Goal: Task Accomplishment & Management: Use online tool/utility

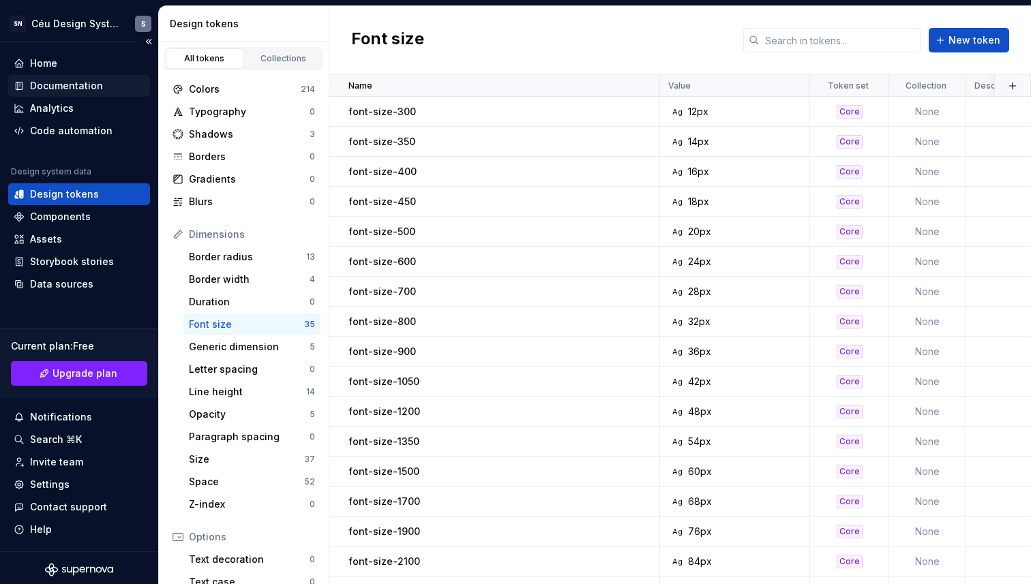
click at [78, 85] on div "Documentation" at bounding box center [66, 86] width 73 height 14
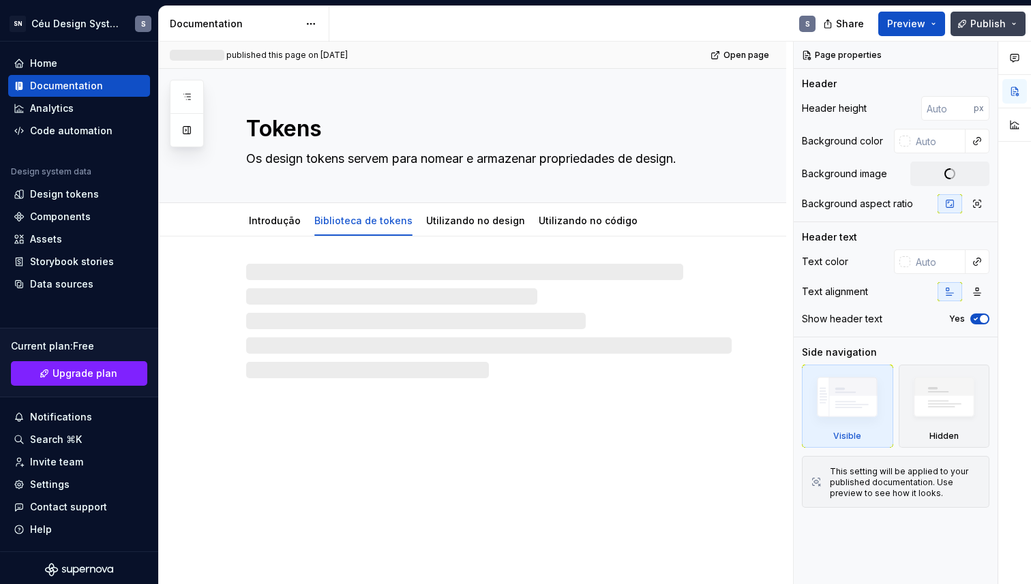
click at [994, 23] on span "Publish" at bounding box center [987, 24] width 35 height 14
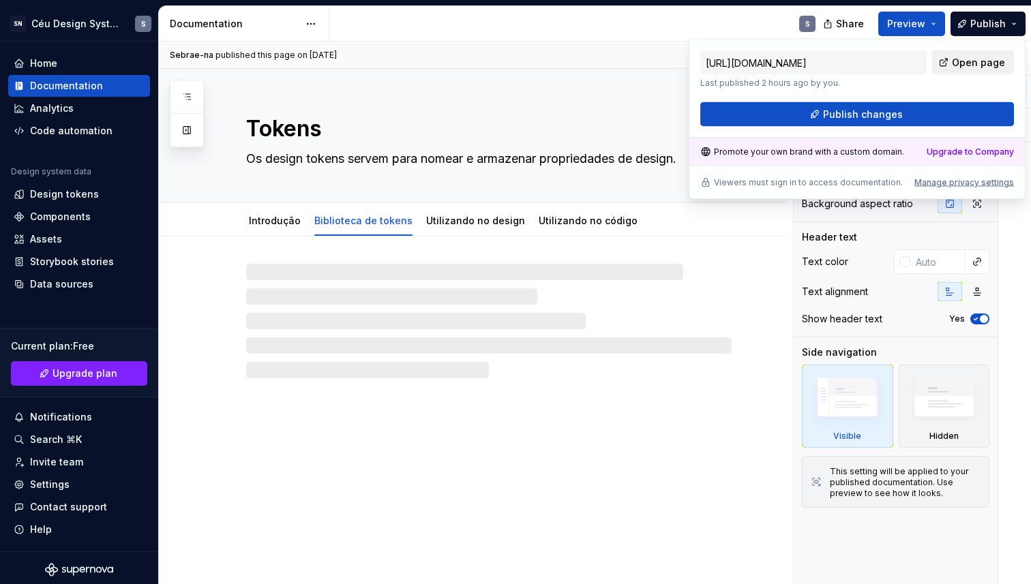
click at [968, 59] on span "Open page" at bounding box center [978, 63] width 53 height 14
type textarea "*"
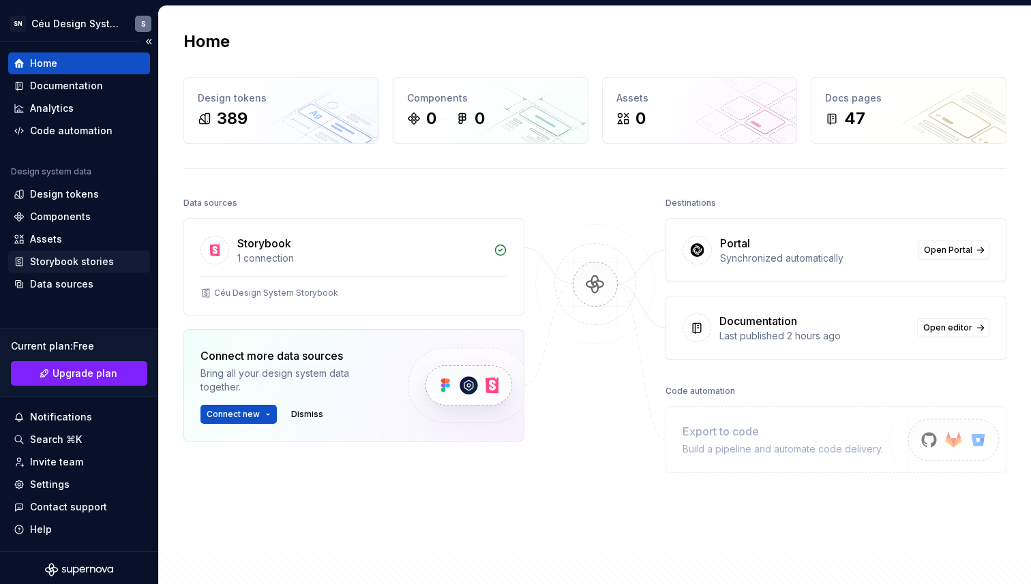
click at [79, 262] on div "Storybook stories" at bounding box center [72, 262] width 84 height 14
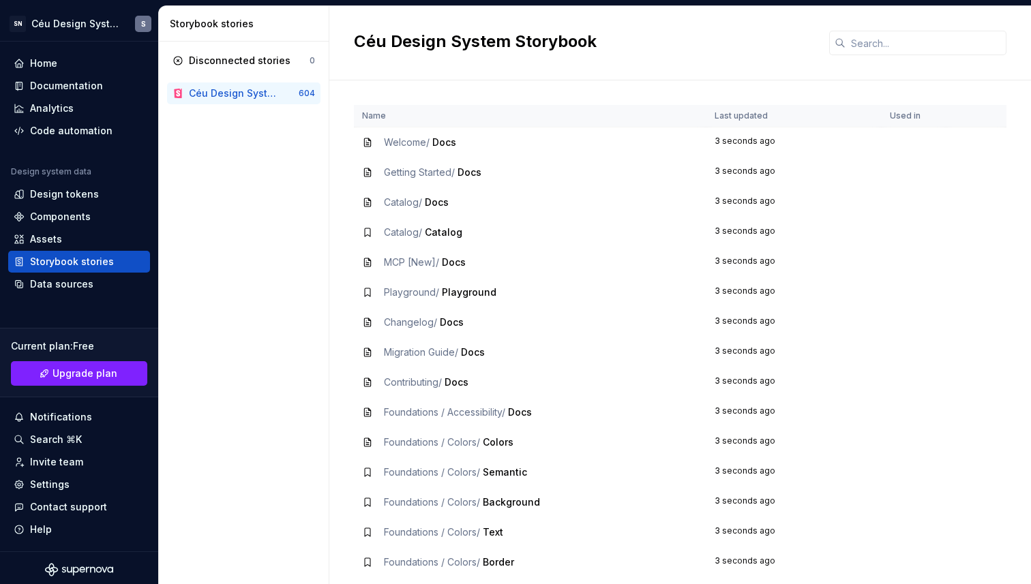
click at [257, 88] on div "Céu Design System Storybook" at bounding box center [233, 94] width 88 height 14
drag, startPoint x: 273, startPoint y: 95, endPoint x: 264, endPoint y: 66, distance: 30.0
click at [243, 141] on div "Disconnected stories 0 Céu Design System Storybook 604" at bounding box center [244, 313] width 170 height 543
click at [67, 284] on div "Data sources" at bounding box center [61, 285] width 63 height 14
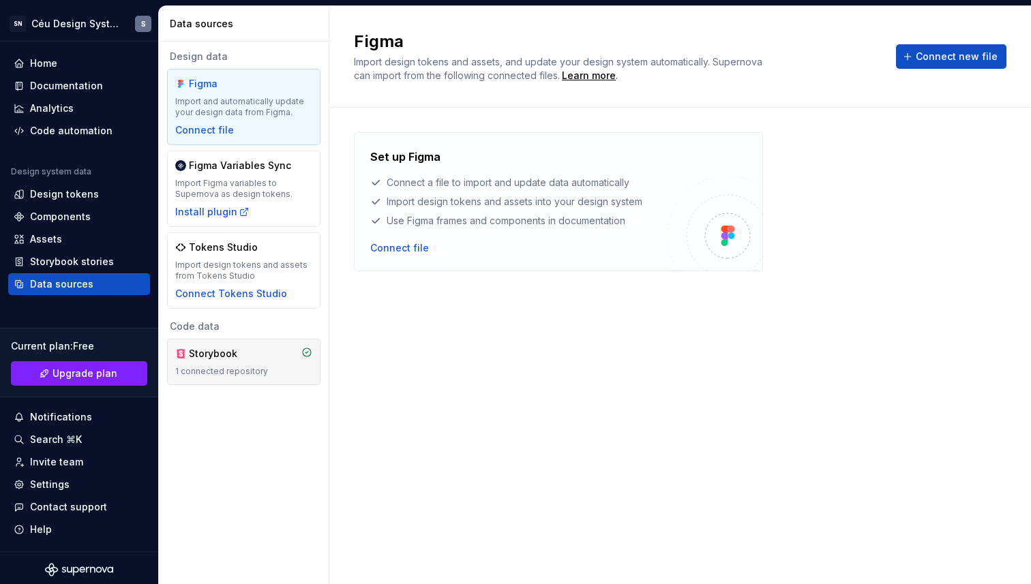
click at [253, 359] on div "Storybook" at bounding box center [221, 354] width 65 height 14
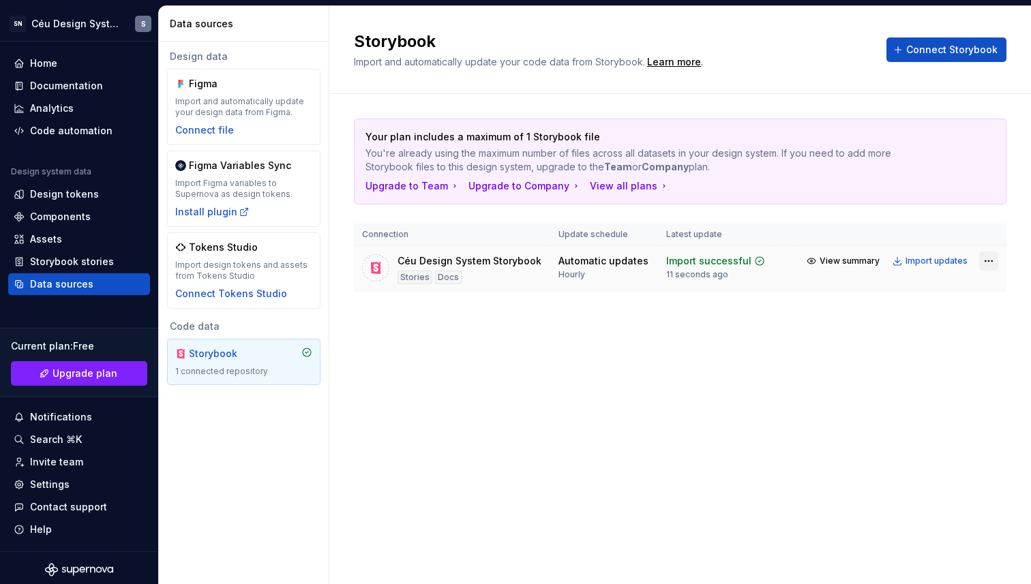
click at [982, 262] on html "SN Céu Design System S Home Documentation Analytics Code automation Design syst…" at bounding box center [515, 292] width 1031 height 584
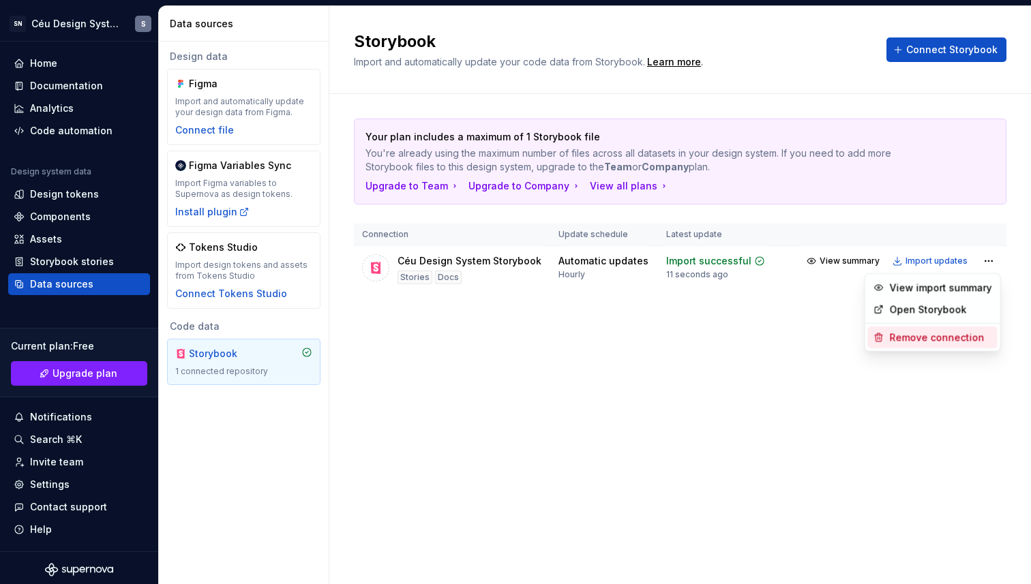
click at [936, 339] on div "Remove connection" at bounding box center [941, 338] width 102 height 14
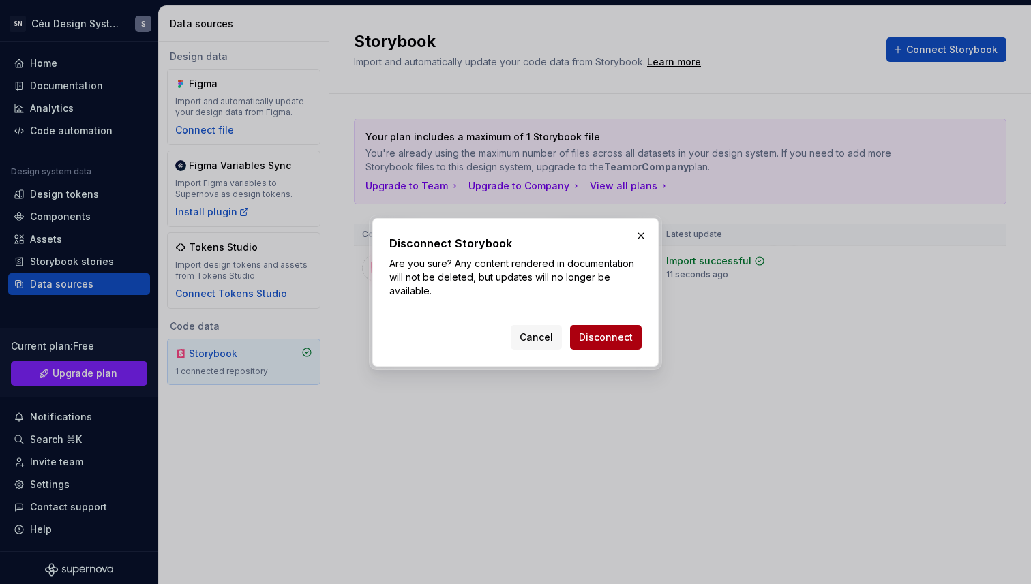
click at [613, 334] on span "Disconnect" at bounding box center [606, 338] width 54 height 14
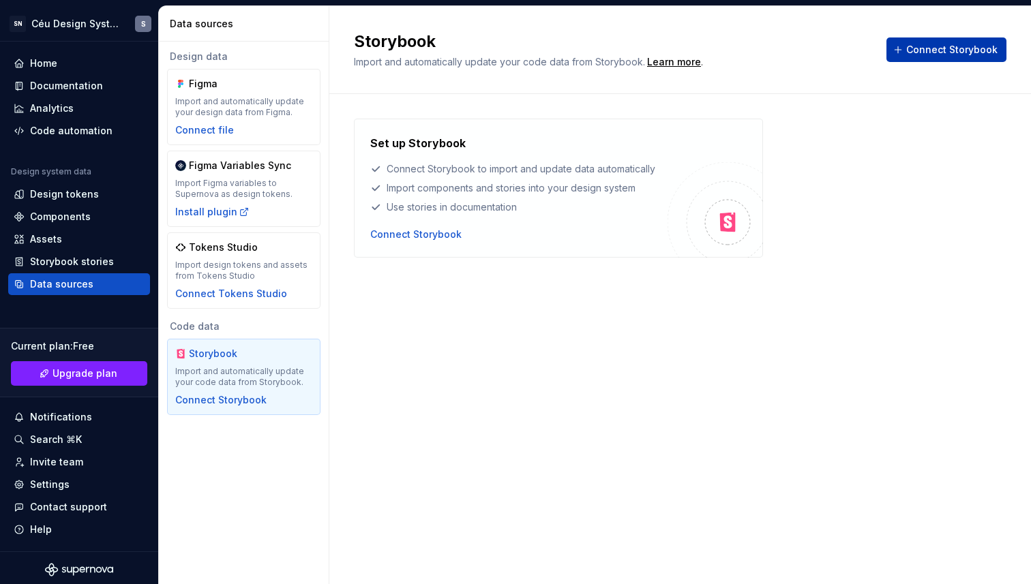
click at [903, 41] on button "Connect Storybook" at bounding box center [947, 50] width 120 height 25
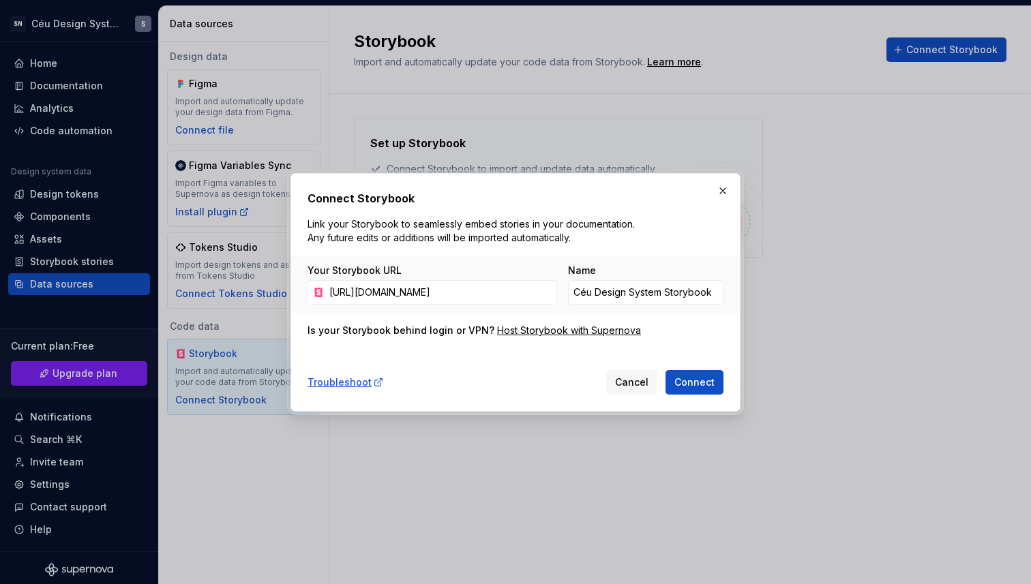
scroll to position [0, 191]
type input "[URL][DOMAIN_NAME]"
click at [691, 374] on button "Connect" at bounding box center [695, 382] width 58 height 25
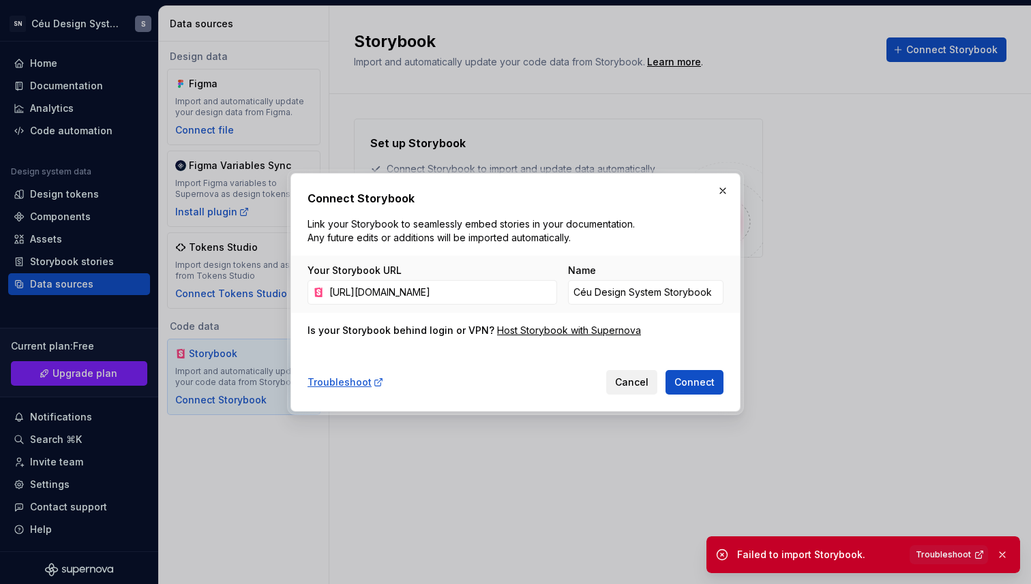
click at [637, 385] on span "Cancel" at bounding box center [631, 383] width 33 height 14
